Goal: Navigation & Orientation: Go to known website

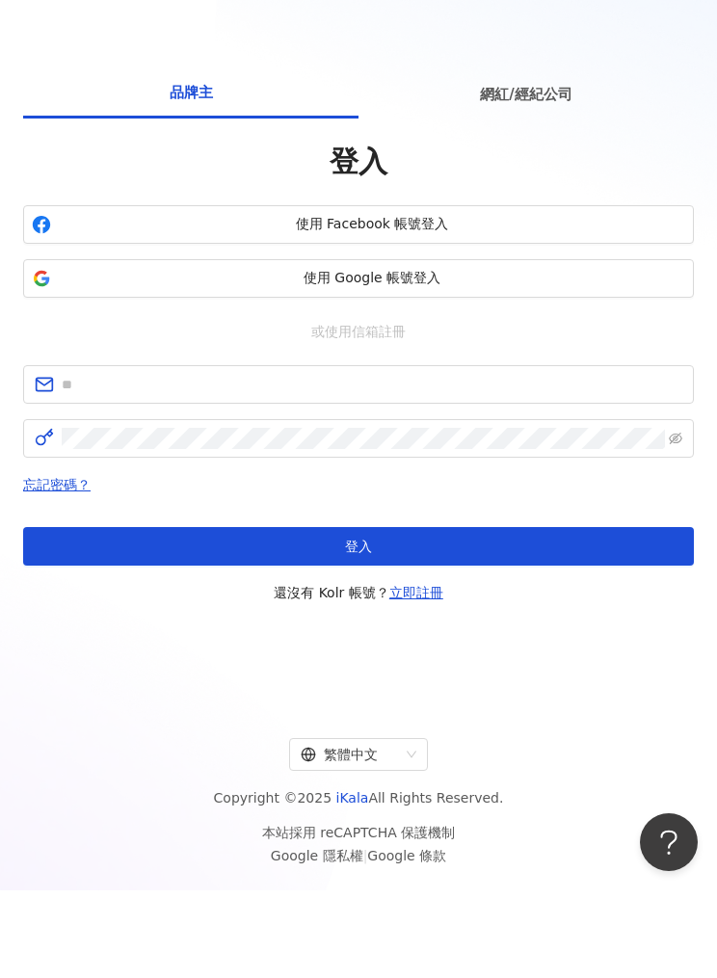
scroll to position [87, 0]
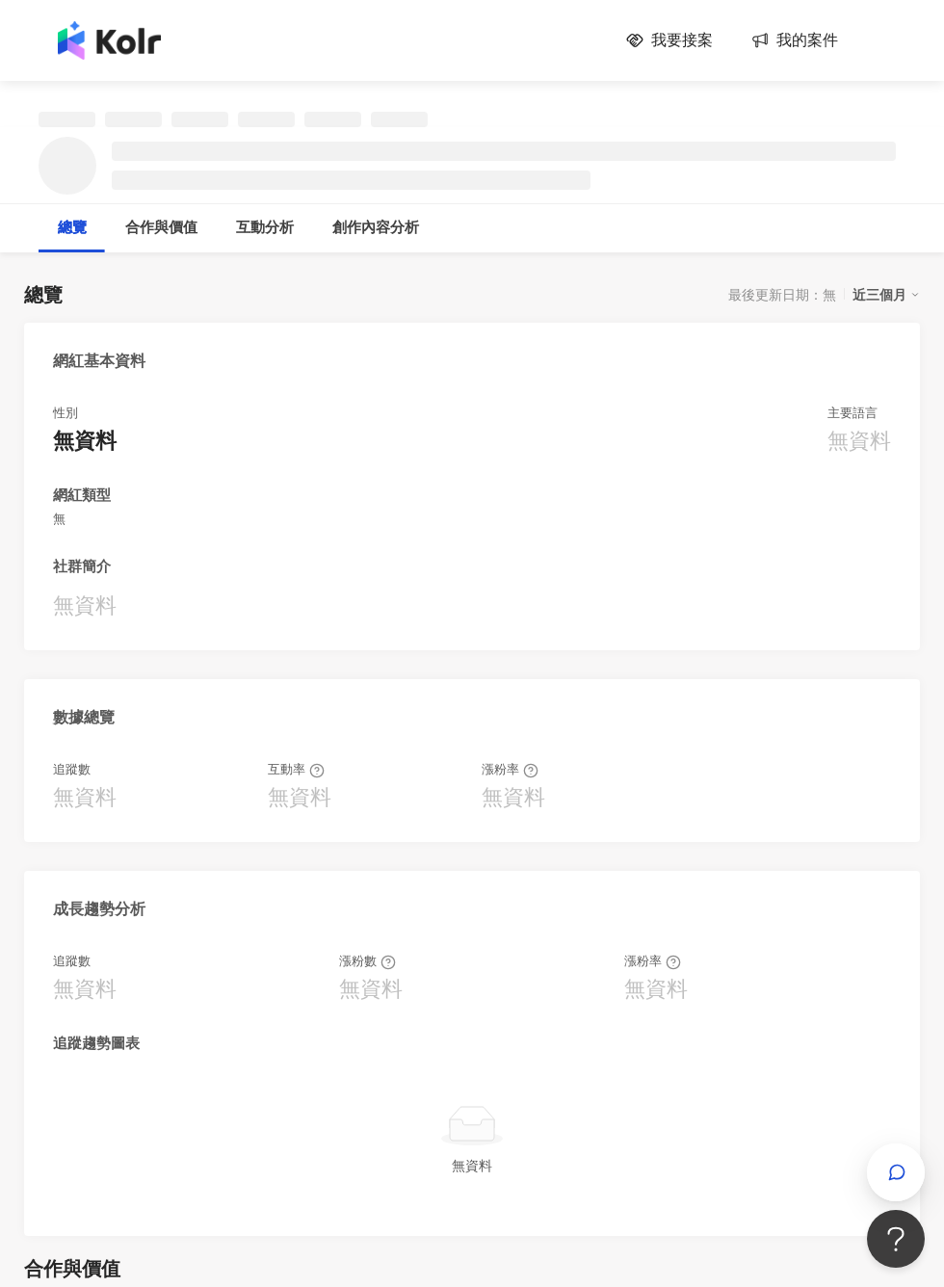
click at [107, 40] on img at bounding box center [109, 40] width 103 height 39
